Goal: Task Accomplishment & Management: Use online tool/utility

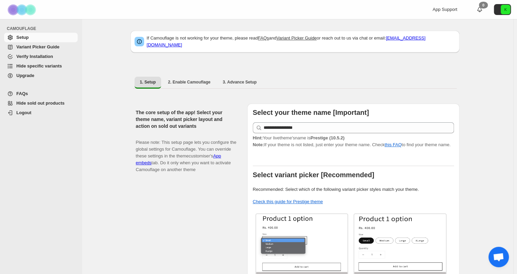
click at [45, 64] on span "Hide specific variants" at bounding box center [39, 65] width 46 height 5
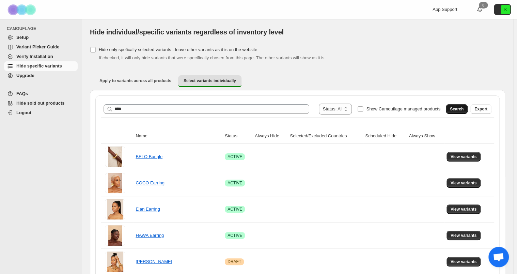
type input "****"
click at [463, 106] on span "Search" at bounding box center [457, 108] width 14 height 5
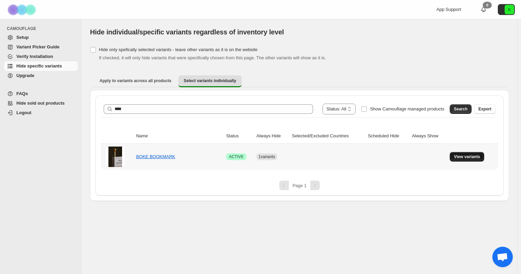
click at [463, 158] on span "View variants" at bounding box center [466, 156] width 26 height 5
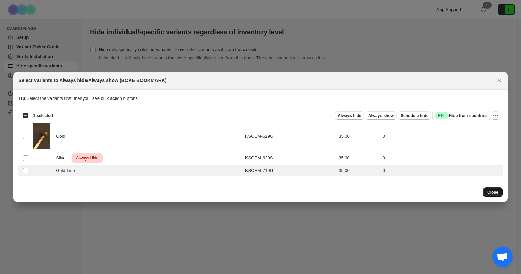
click at [495, 192] on span "Close" at bounding box center [492, 191] width 11 height 5
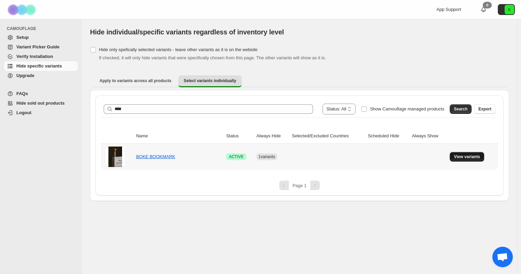
click at [462, 157] on span "View variants" at bounding box center [466, 156] width 26 height 5
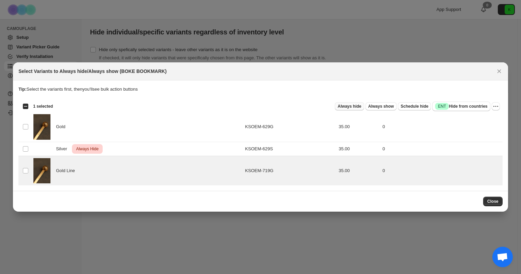
click at [357, 107] on span "Always hide" at bounding box center [349, 106] width 24 height 5
